Goal: Task Accomplishment & Management: Manage account settings

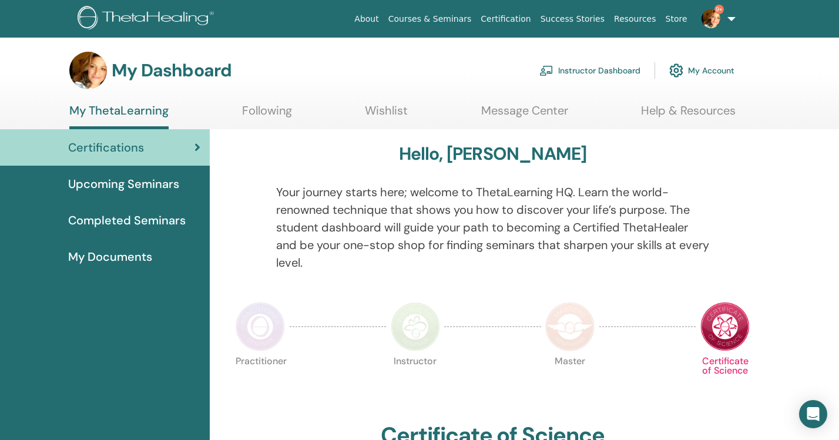
click at [590, 71] on link "Instructor Dashboard" at bounding box center [589, 71] width 101 height 26
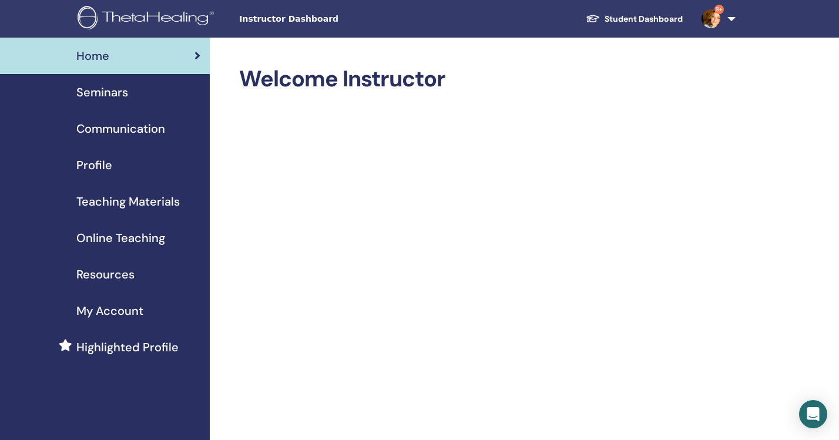
click at [110, 94] on span "Seminars" at bounding box center [102, 92] width 52 height 18
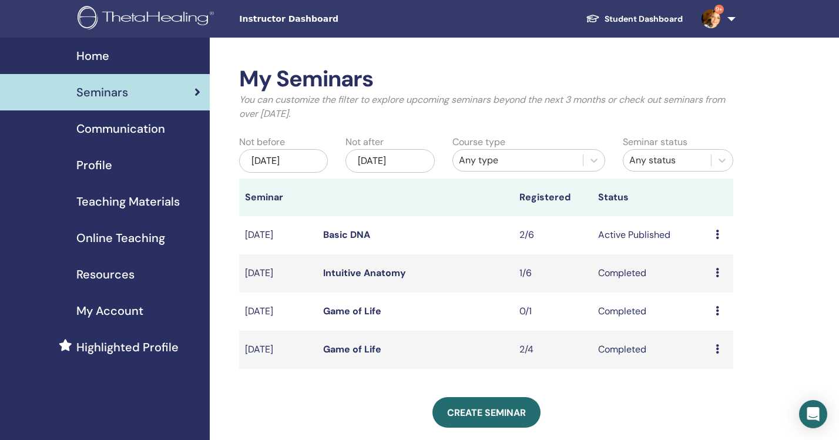
click at [716, 234] on icon at bounding box center [717, 234] width 4 height 9
click at [706, 279] on link "Attendees" at bounding box center [713, 279] width 45 height 12
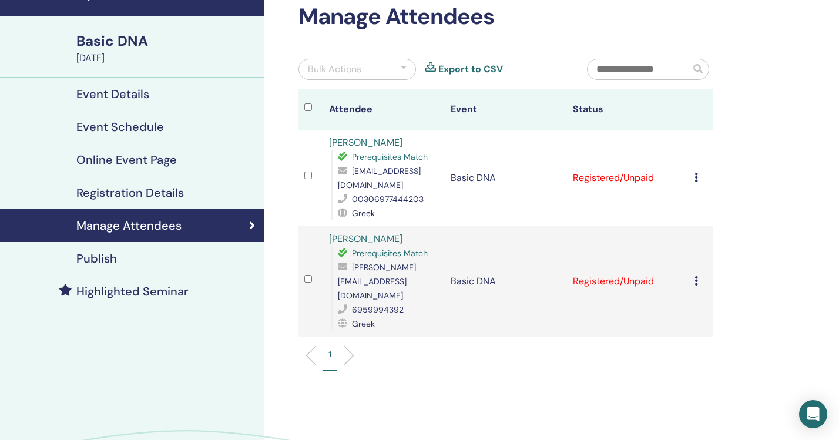
scroll to position [62, 0]
